Goal: Task Accomplishment & Management: Complete application form

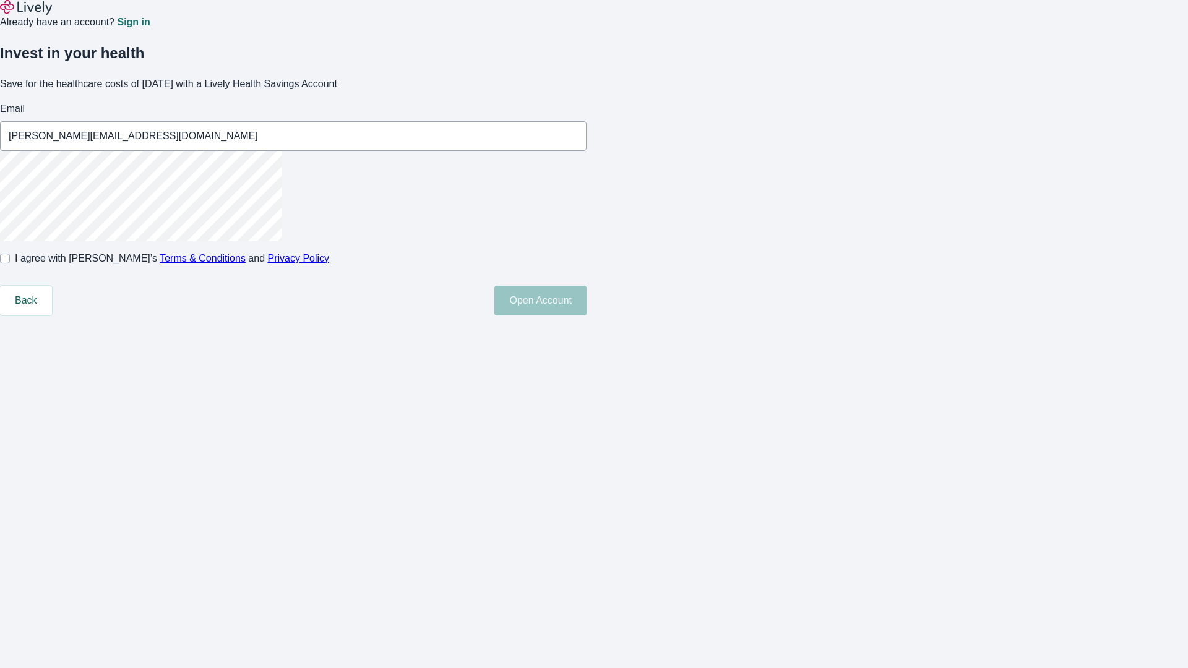
click at [10, 264] on input "I agree with Lively’s Terms & Conditions and Privacy Policy" at bounding box center [5, 259] width 10 height 10
checkbox input "true"
click at [587, 316] on button "Open Account" at bounding box center [540, 301] width 92 height 30
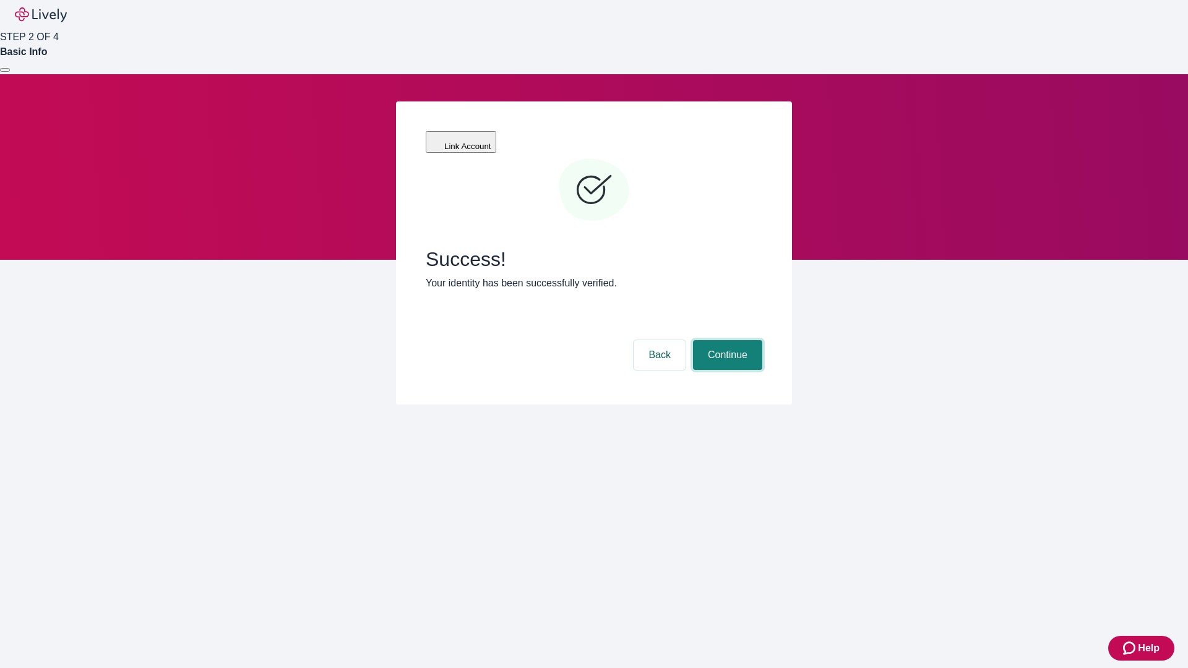
click at [726, 340] on button "Continue" at bounding box center [727, 355] width 69 height 30
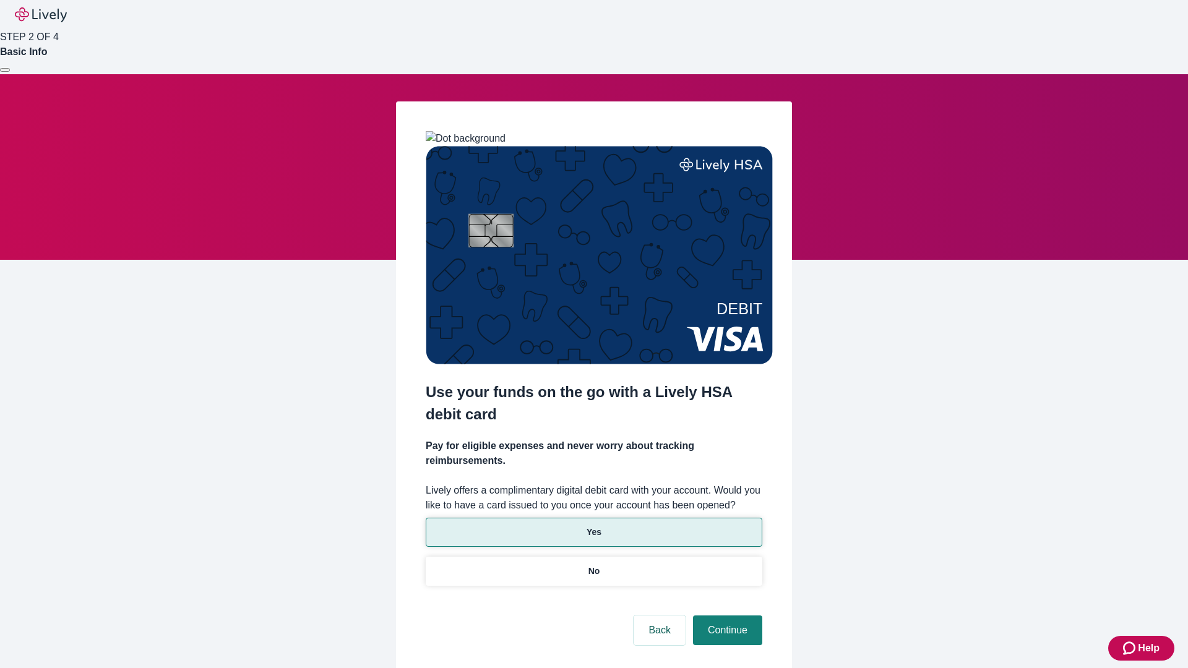
click at [593, 526] on p "Yes" at bounding box center [594, 532] width 15 height 13
click at [726, 616] on button "Continue" at bounding box center [727, 631] width 69 height 30
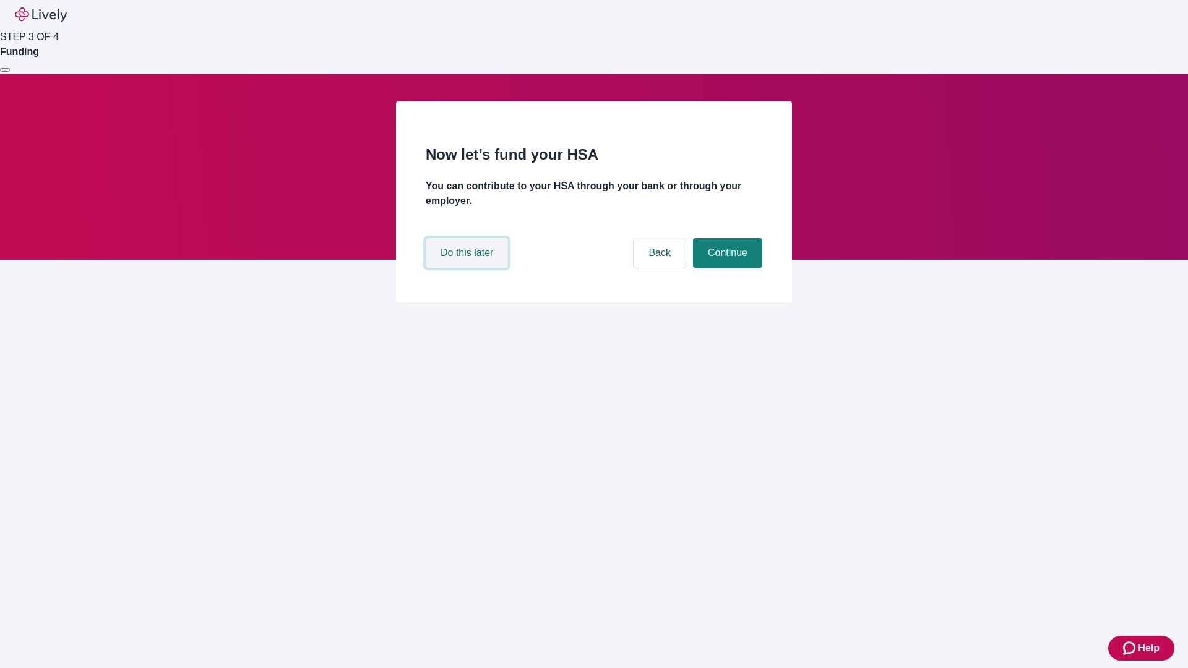
click at [468, 268] on button "Do this later" at bounding box center [467, 253] width 82 height 30
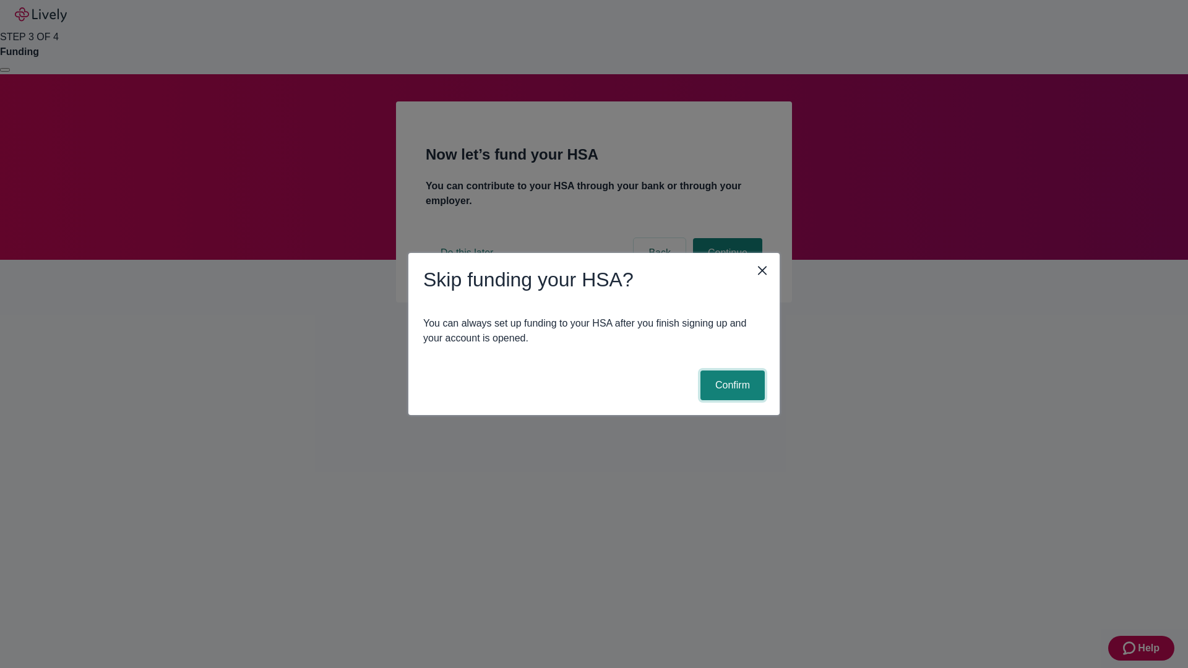
click at [731, 386] on button "Confirm" at bounding box center [733, 386] width 64 height 30
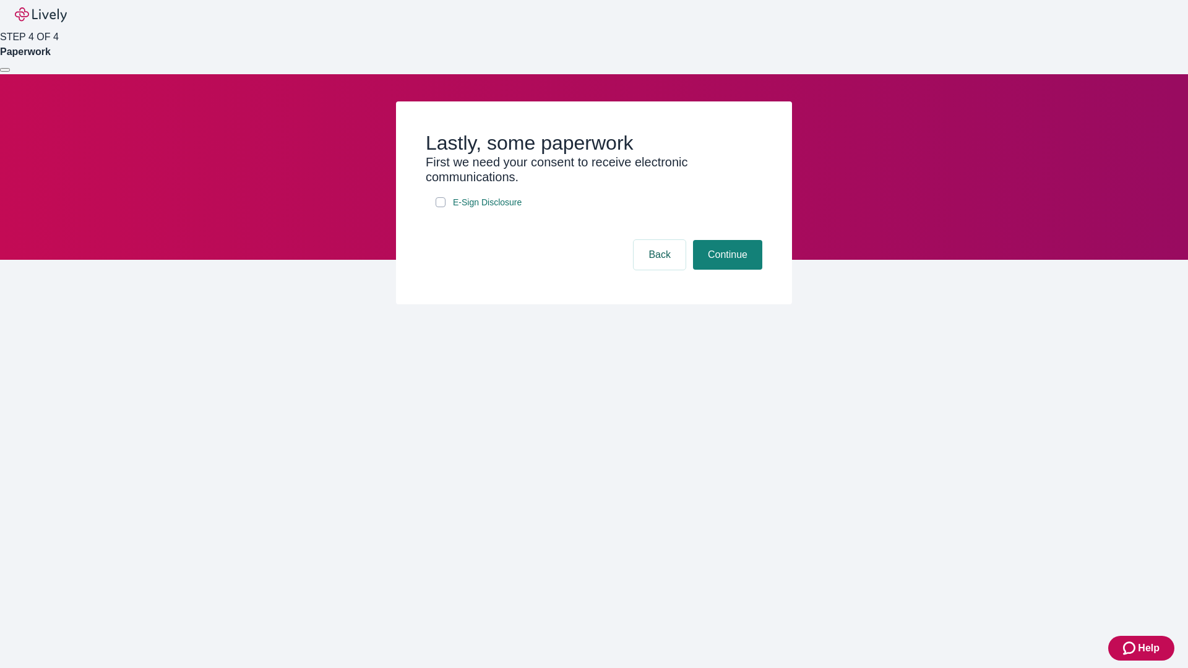
click at [441, 207] on input "E-Sign Disclosure" at bounding box center [441, 202] width 10 height 10
checkbox input "true"
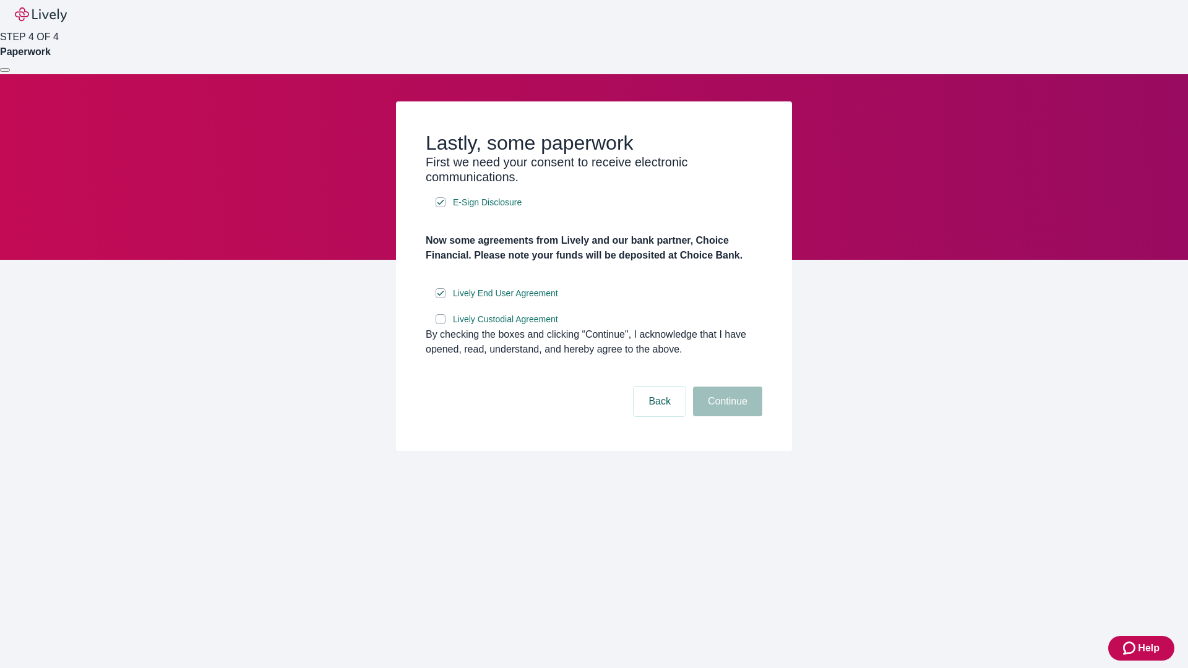
click at [441, 324] on input "Lively Custodial Agreement" at bounding box center [441, 319] width 10 height 10
checkbox input "true"
click at [726, 416] on button "Continue" at bounding box center [727, 402] width 69 height 30
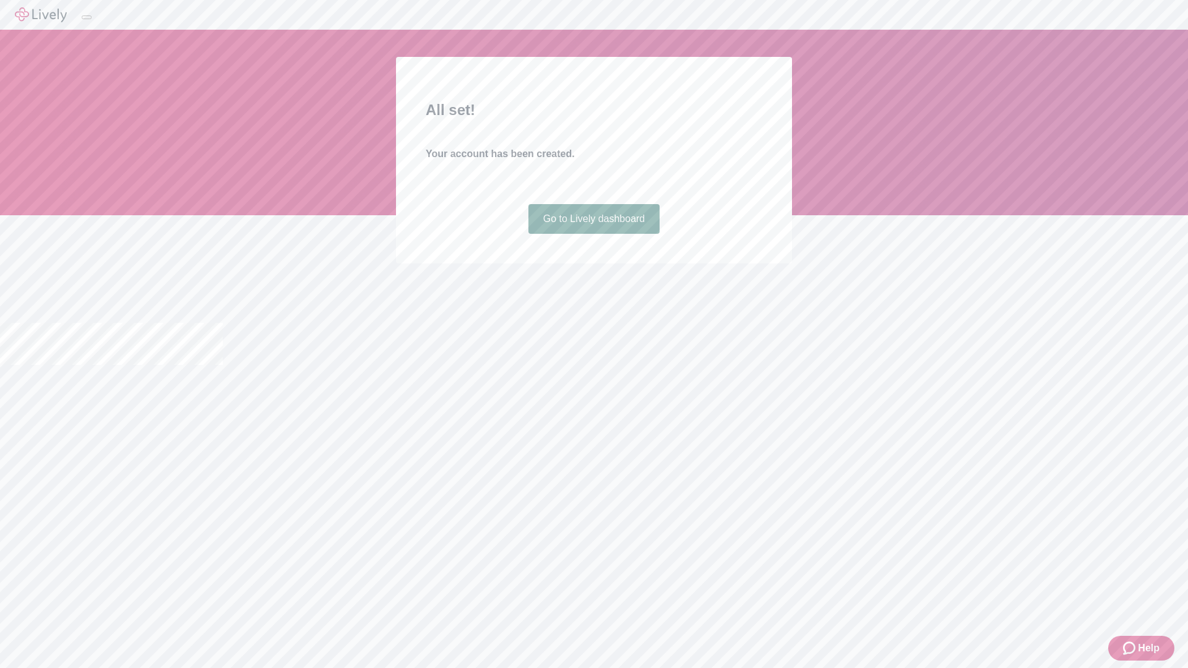
click at [593, 234] on link "Go to Lively dashboard" at bounding box center [594, 219] width 132 height 30
